Goal: Use online tool/utility: Use online tool/utility

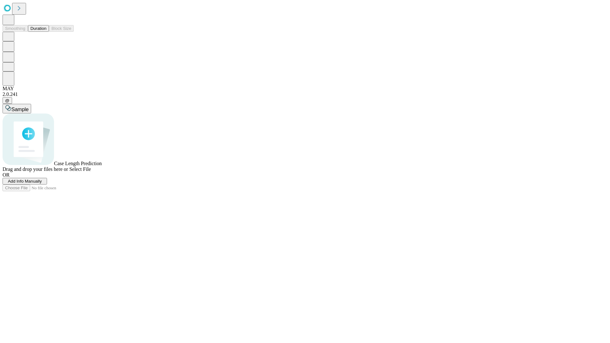
click at [91, 172] on span "Select File" at bounding box center [80, 169] width 22 height 5
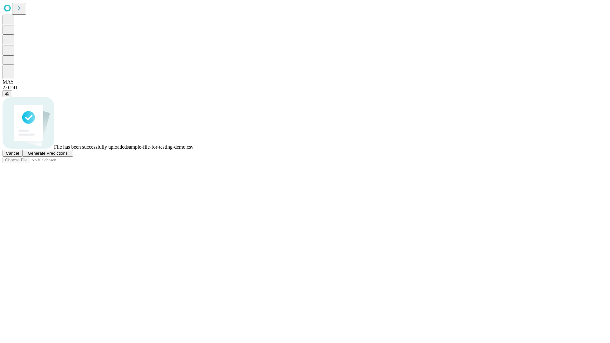
click at [67, 156] on span "Generate Predictions" at bounding box center [48, 153] width 40 height 5
